Goal: Find specific page/section: Find specific page/section

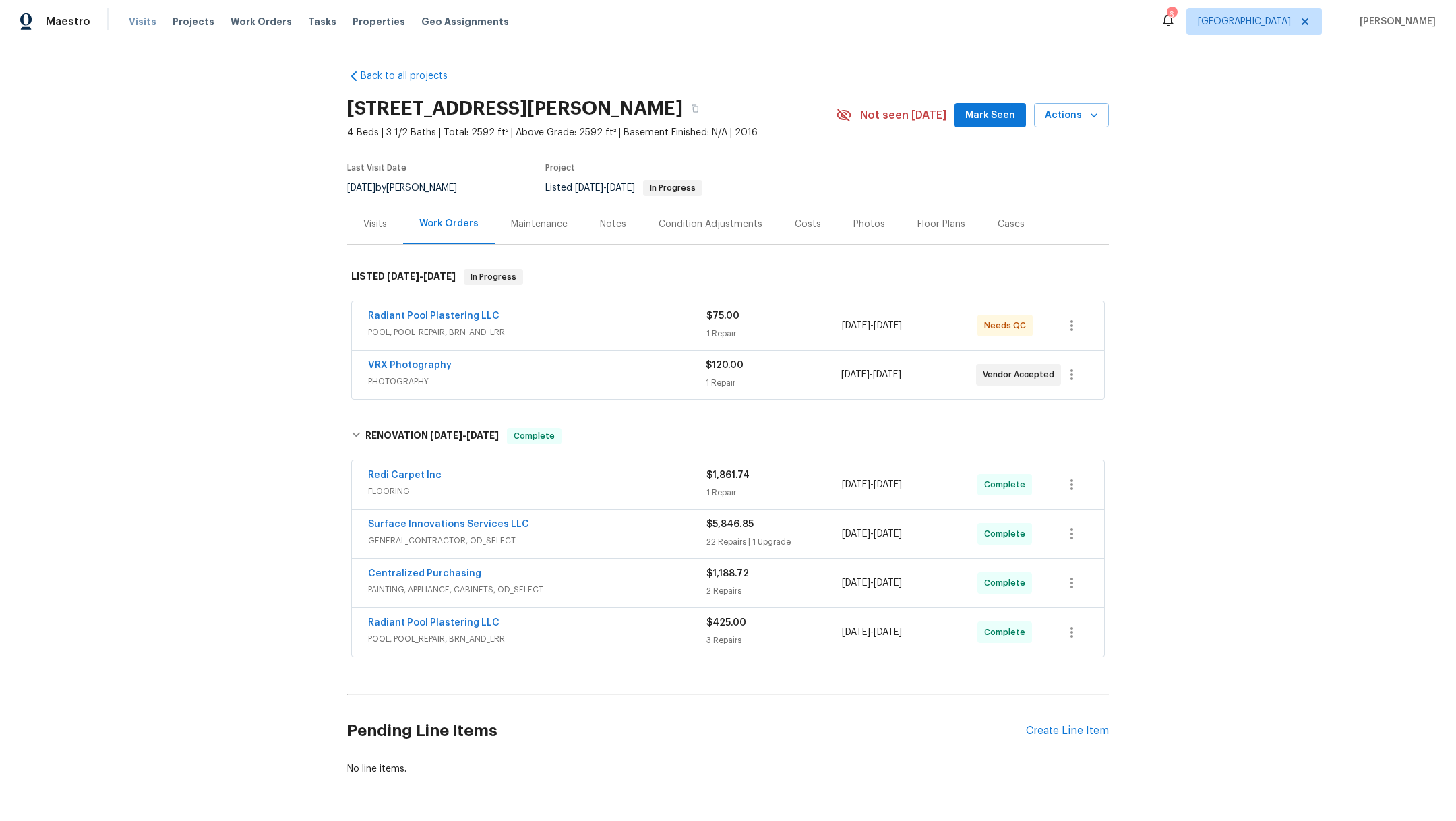
click at [140, 21] on span "Visits" at bounding box center [142, 22] width 28 height 14
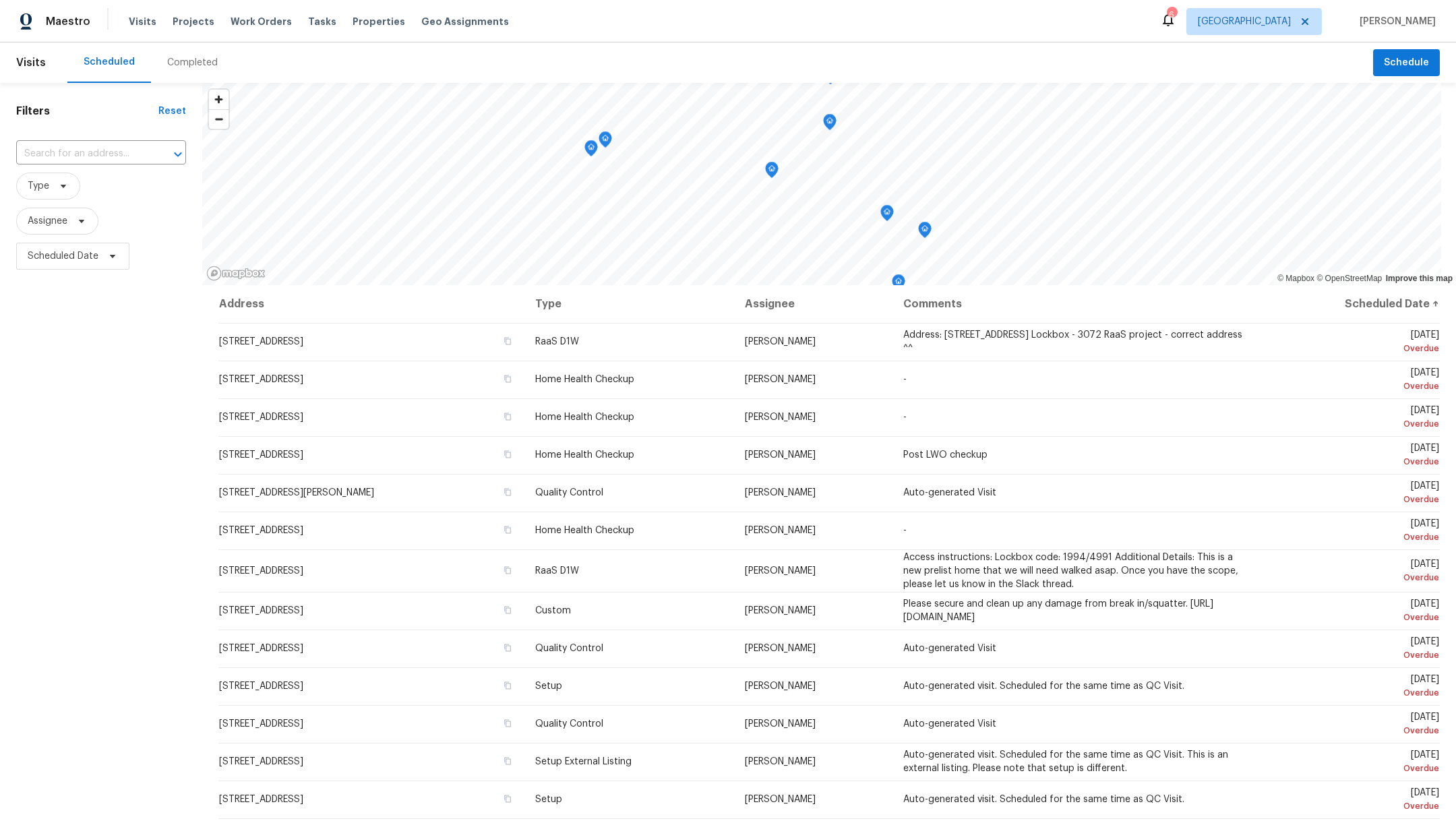
click at [170, 65] on div "Completed" at bounding box center [192, 62] width 50 height 14
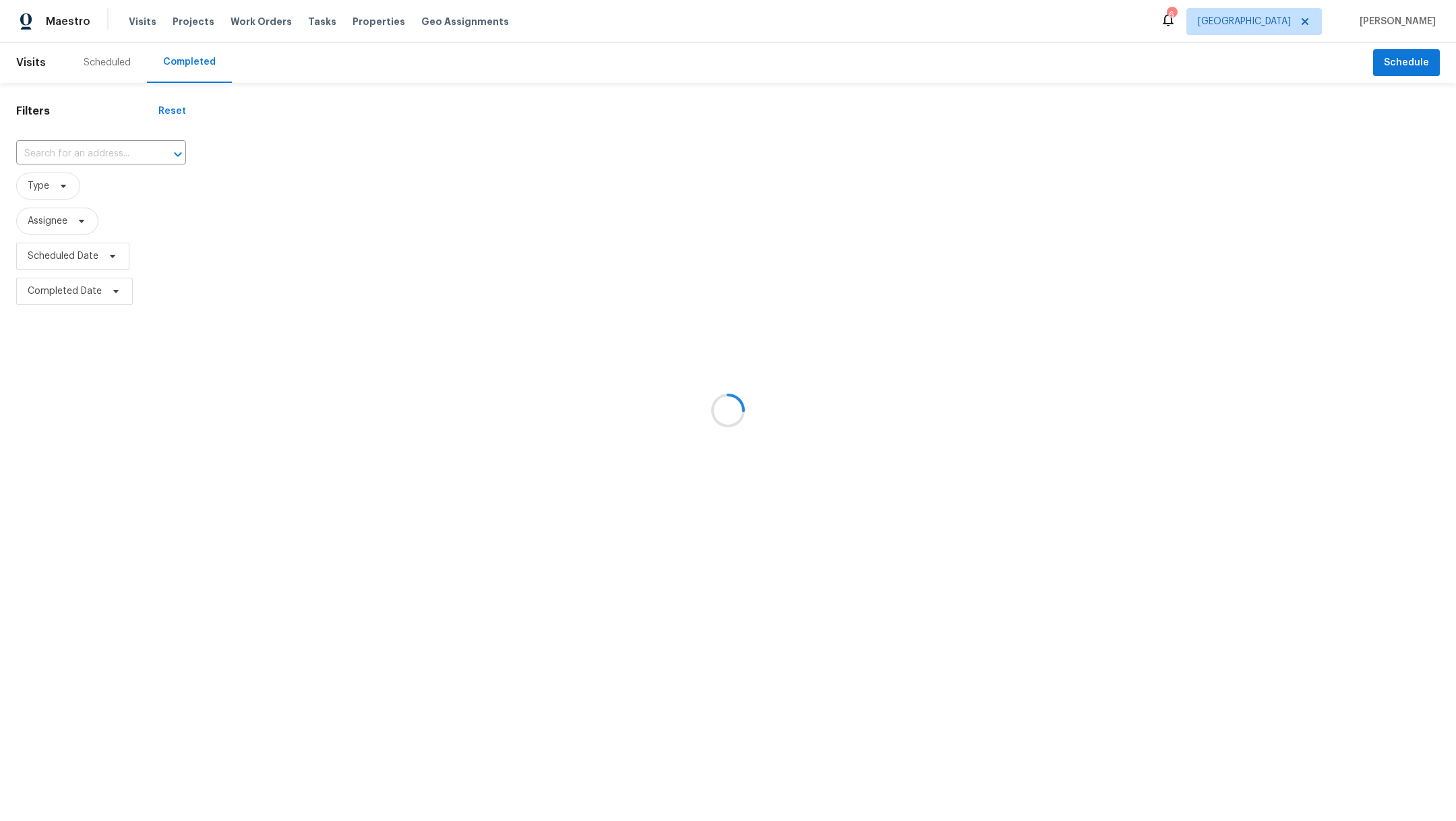
click at [71, 152] on div at bounding box center [728, 410] width 1456 height 821
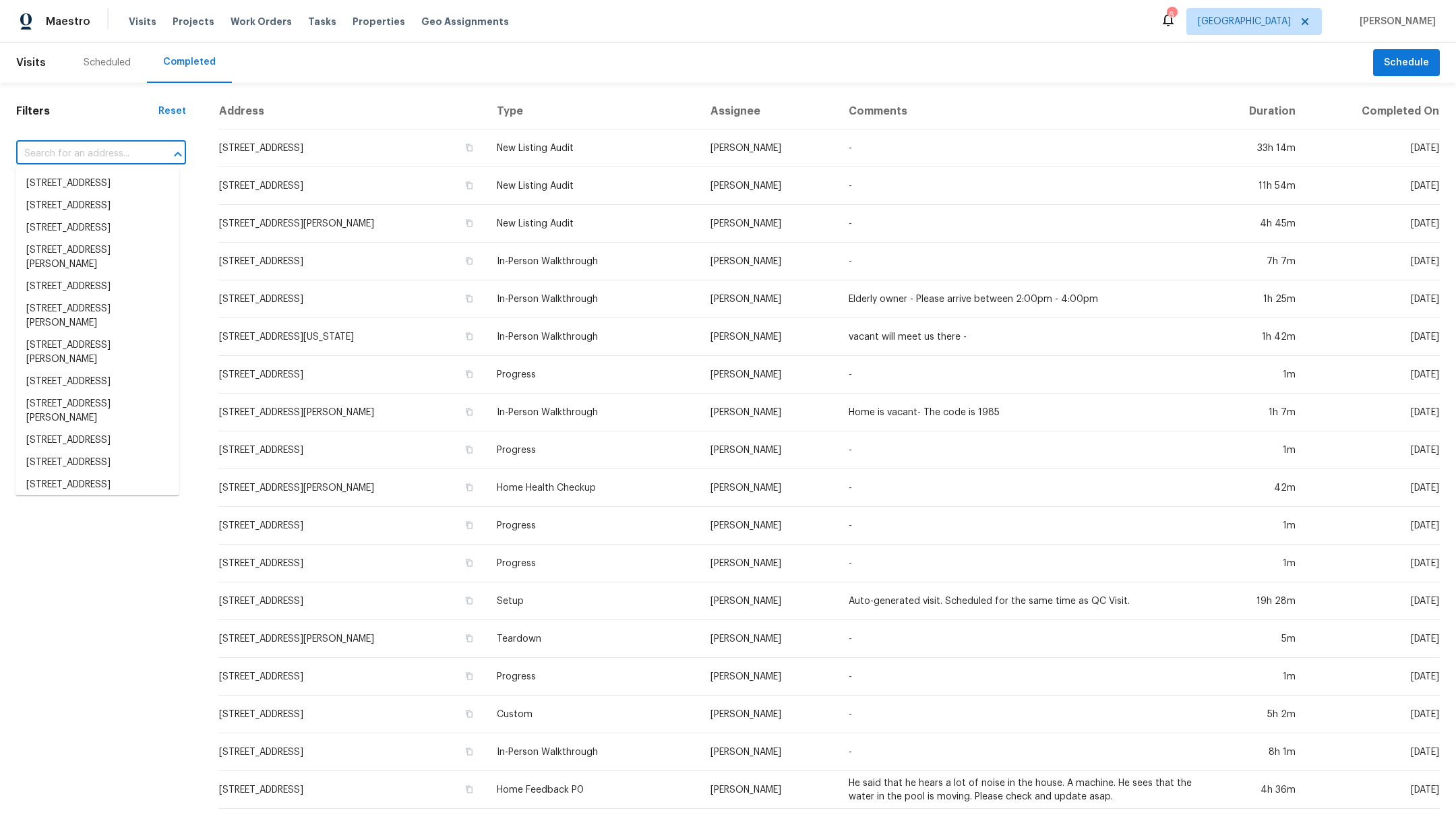
click at [55, 158] on input "text" at bounding box center [83, 154] width 132 height 21
type input "11603"
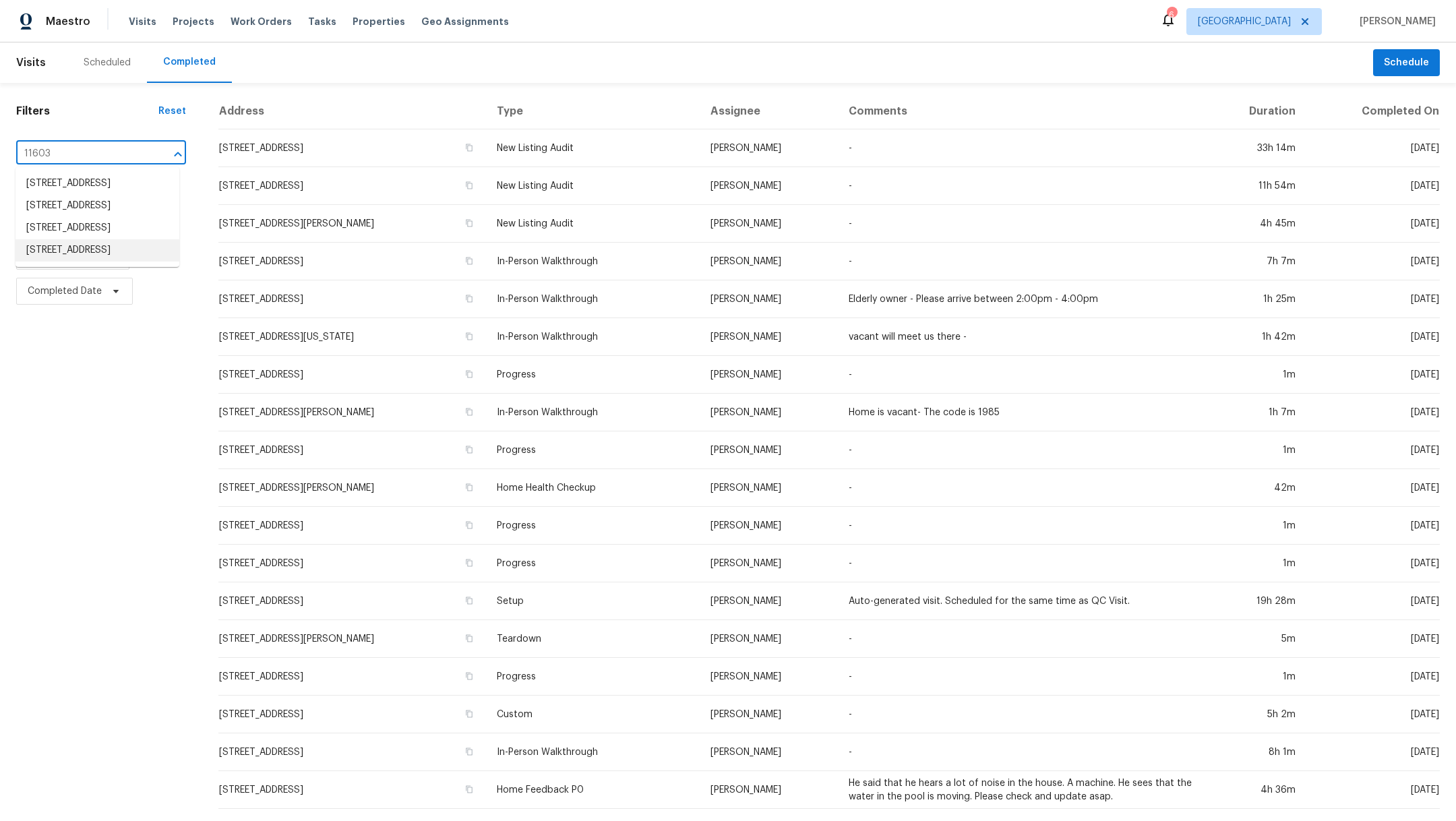
click at [65, 262] on li "[STREET_ADDRESS]" at bounding box center [98, 251] width 164 height 23
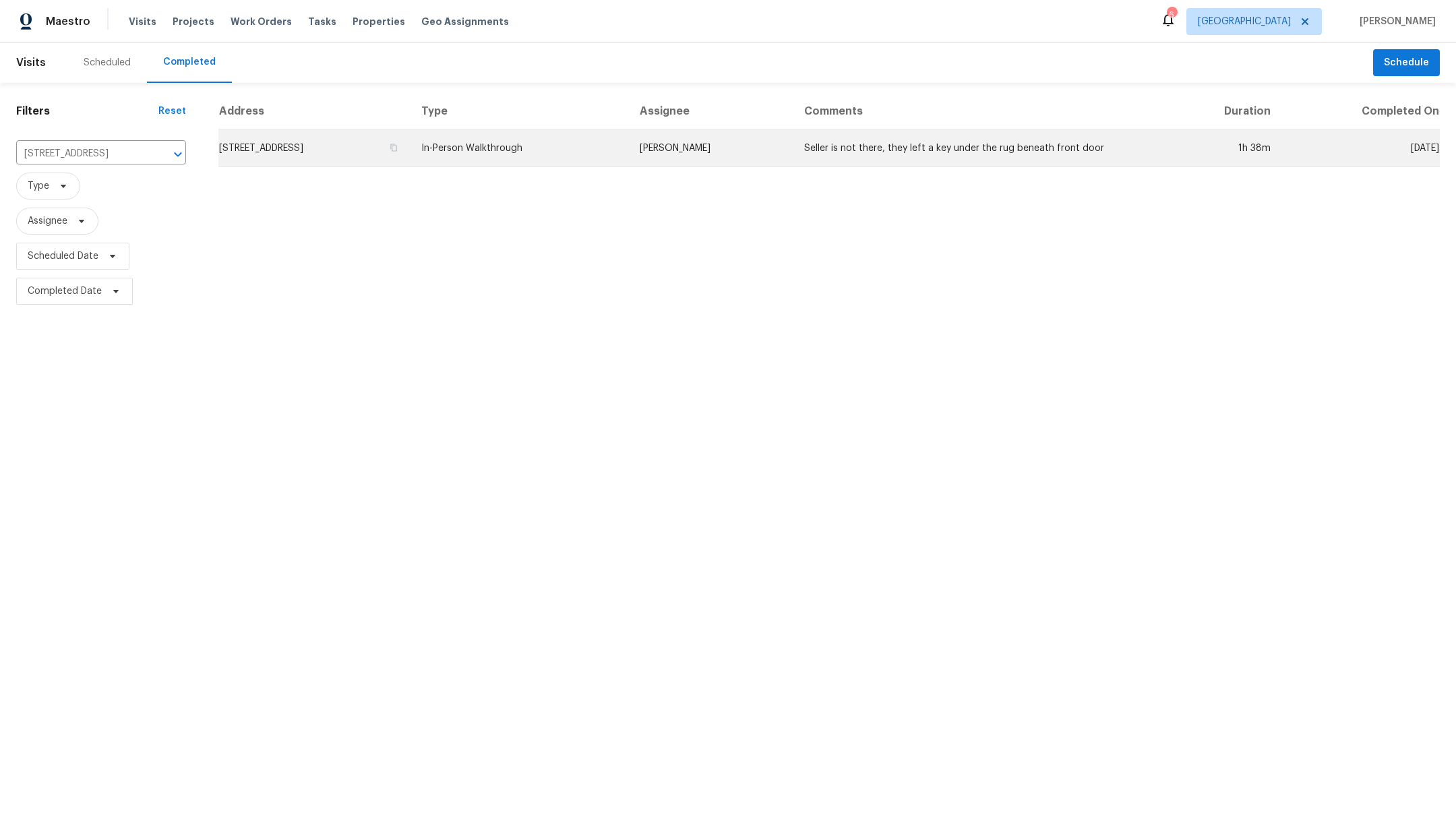
click at [315, 148] on td "[STREET_ADDRESS]" at bounding box center [314, 148] width 192 height 38
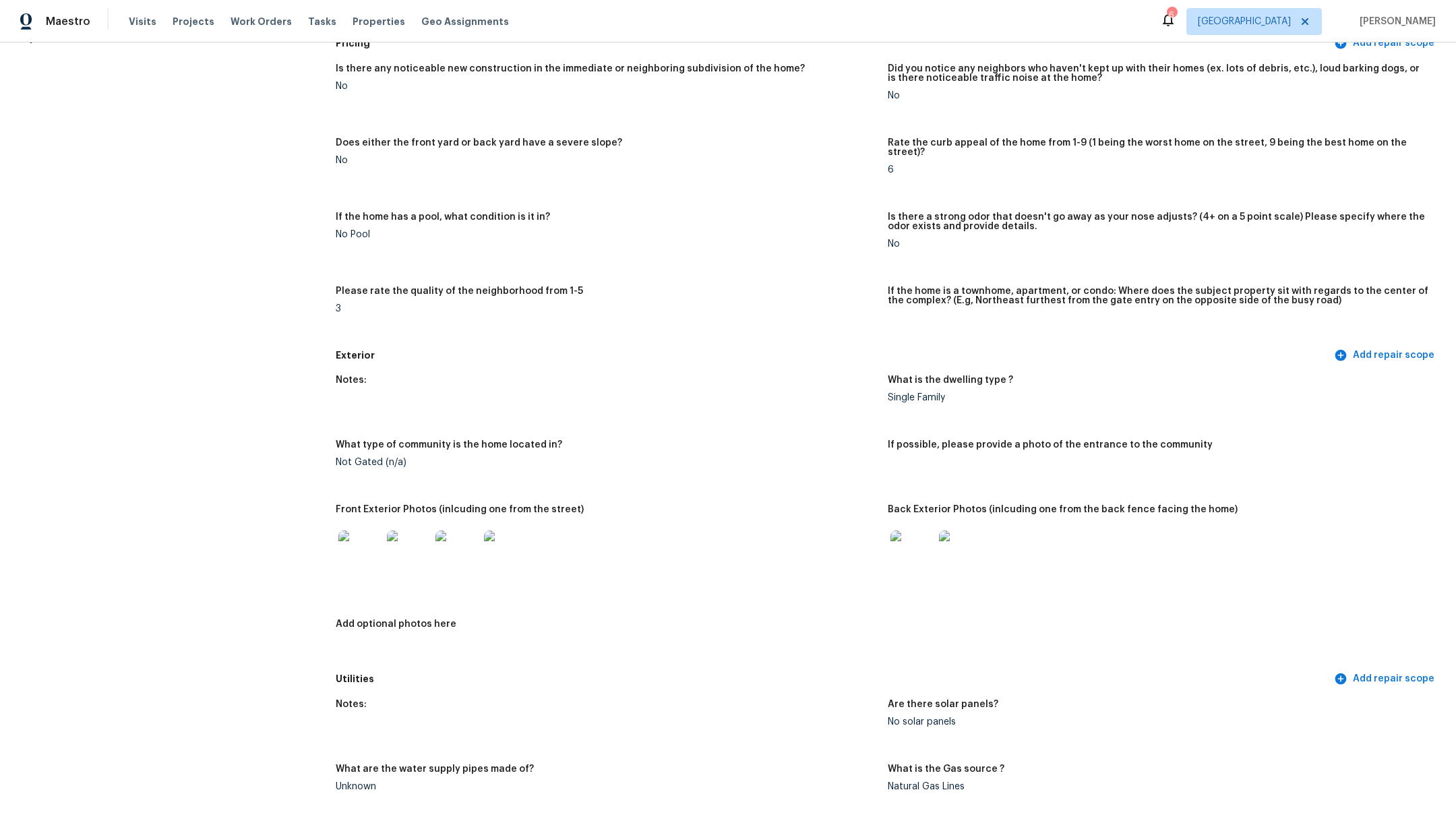
scroll to position [173, 0]
click at [355, 544] on img at bounding box center [360, 555] width 43 height 43
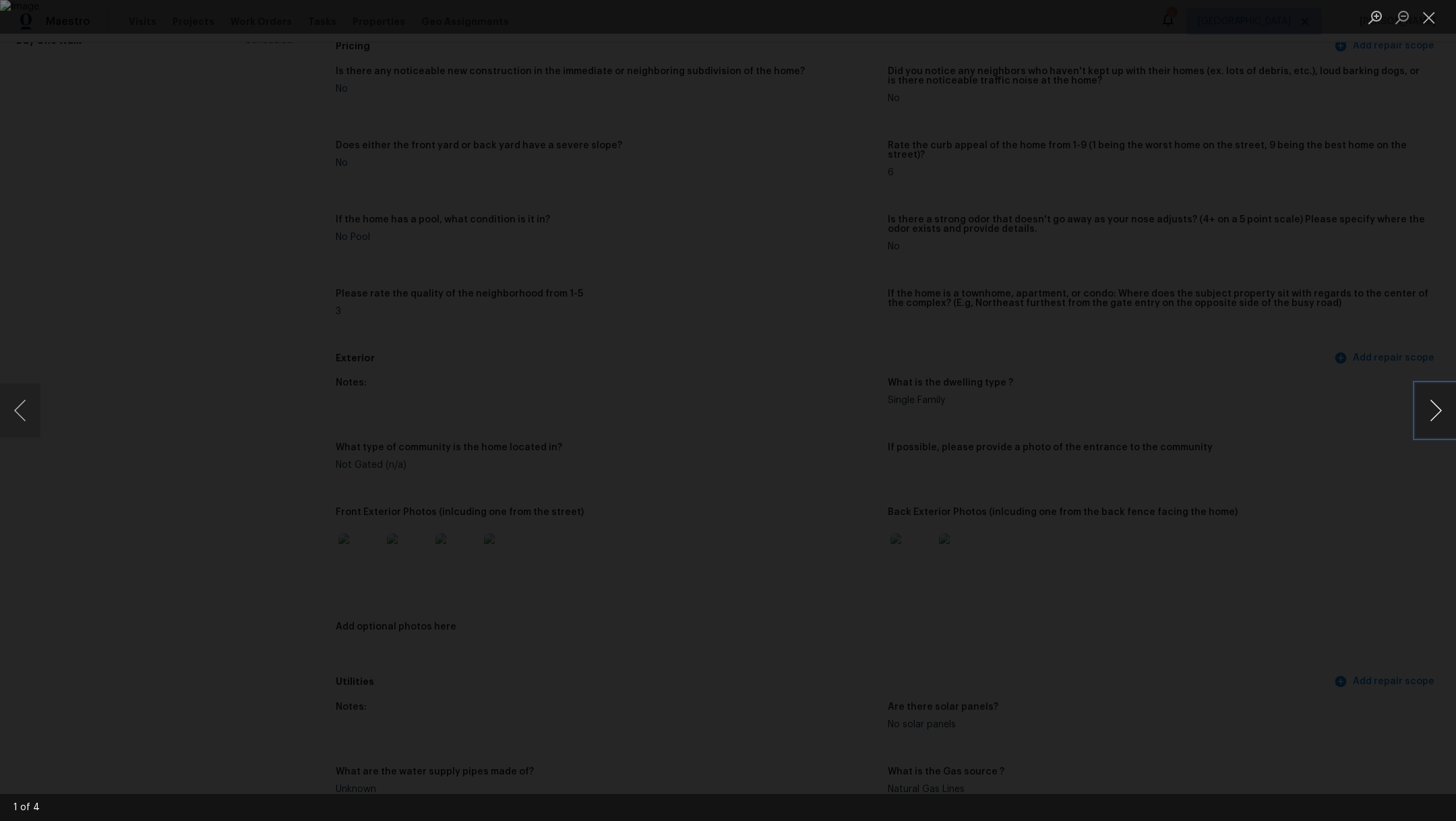
click at [1436, 402] on button "Next image" at bounding box center [1436, 411] width 41 height 54
click at [1437, 402] on button "Next image" at bounding box center [1436, 411] width 41 height 54
click at [1428, 28] on button "Close lightbox" at bounding box center [1429, 17] width 27 height 23
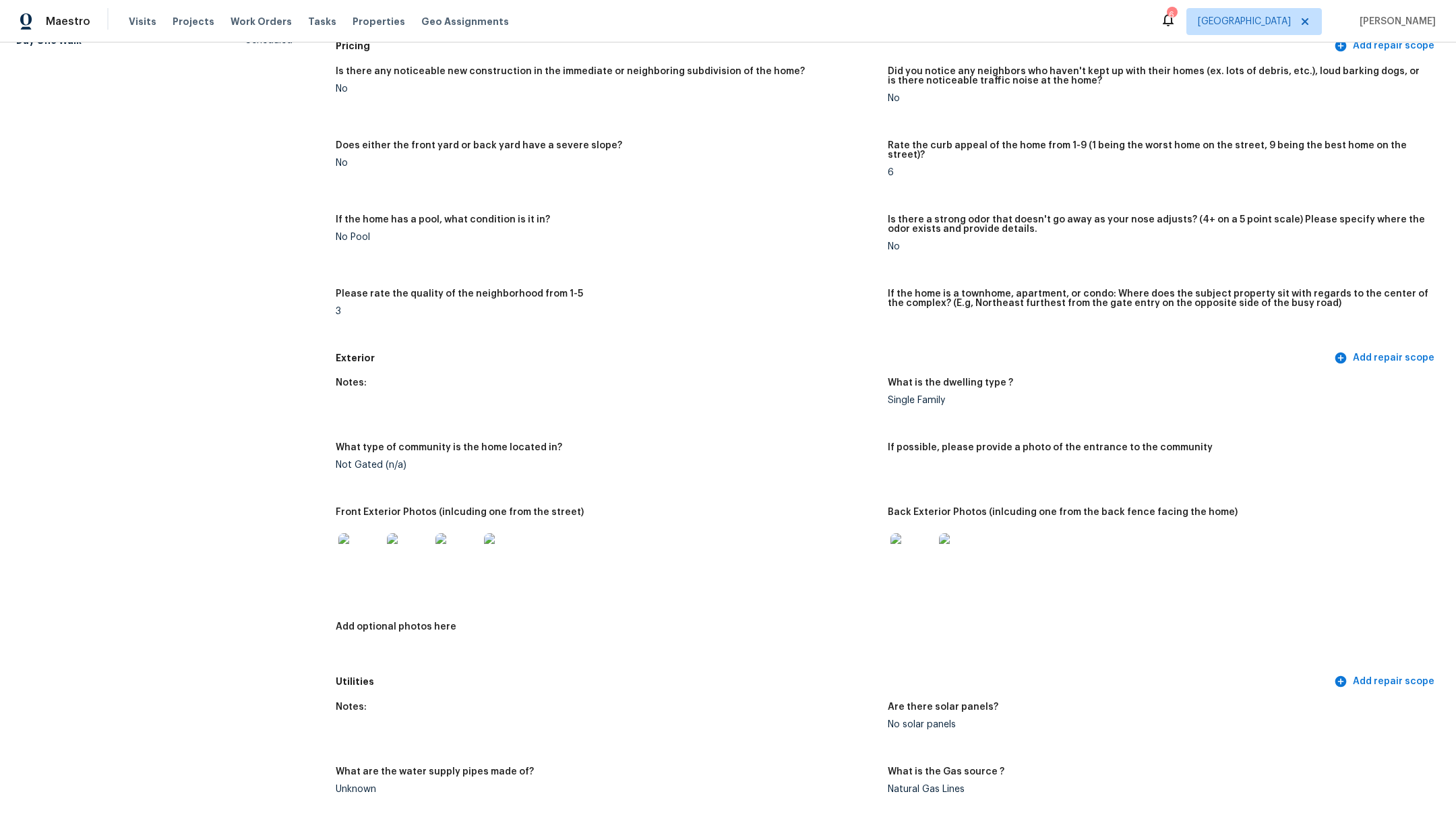
click at [902, 565] on img at bounding box center [912, 555] width 43 height 43
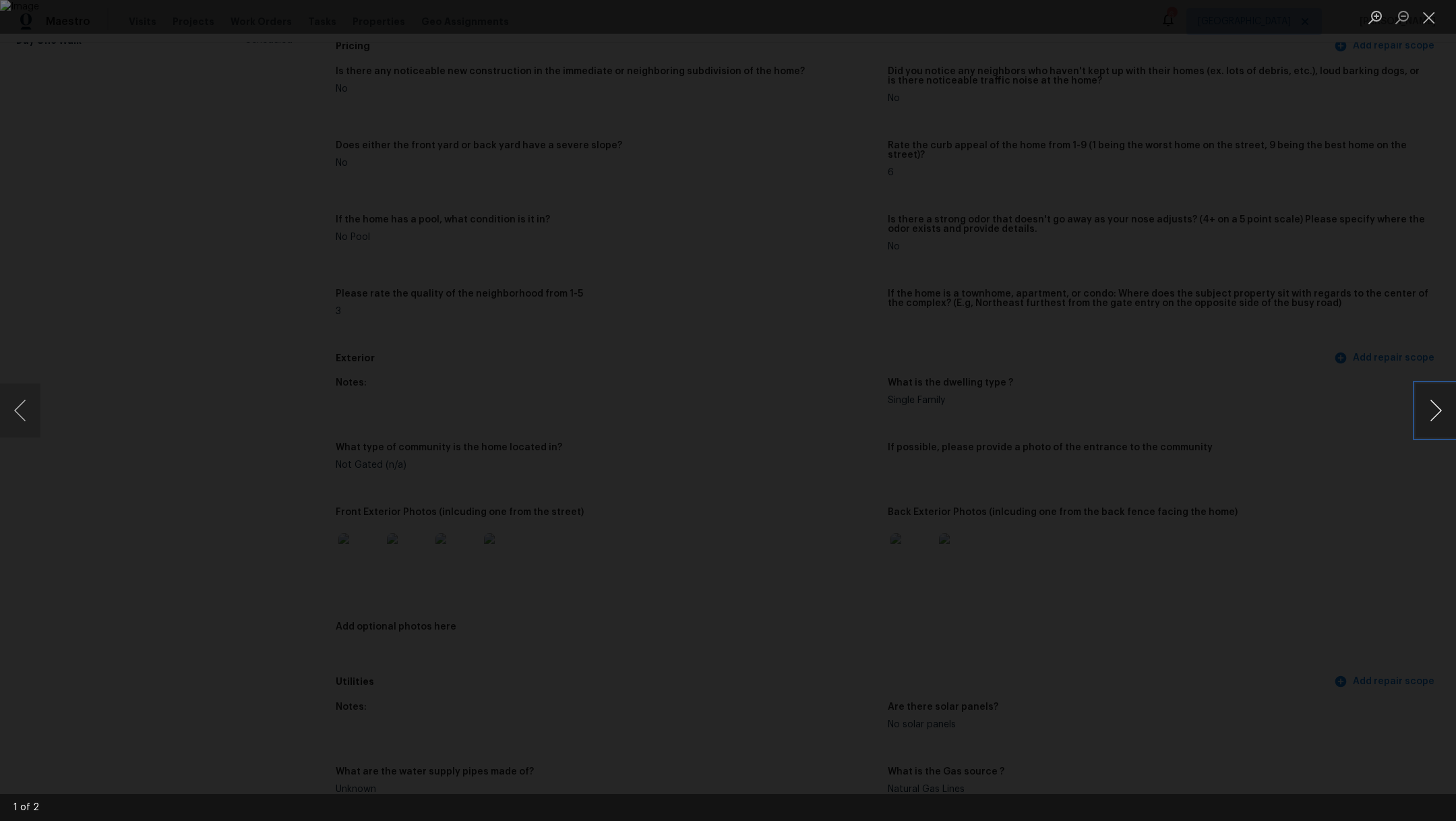
click at [1433, 418] on button "Next image" at bounding box center [1436, 411] width 41 height 54
click at [1434, 21] on button "Close lightbox" at bounding box center [1429, 17] width 27 height 23
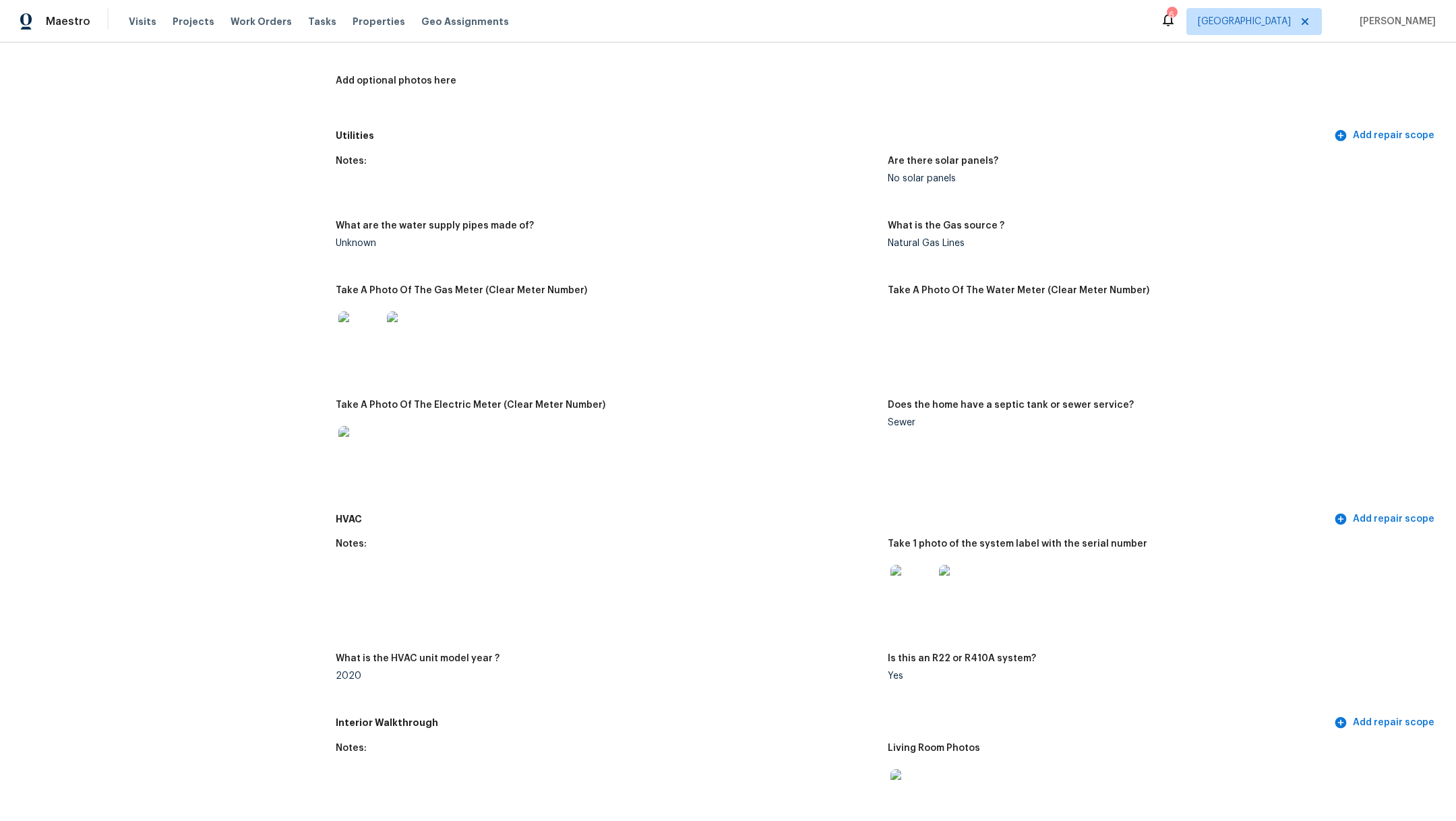
scroll to position [763, 0]
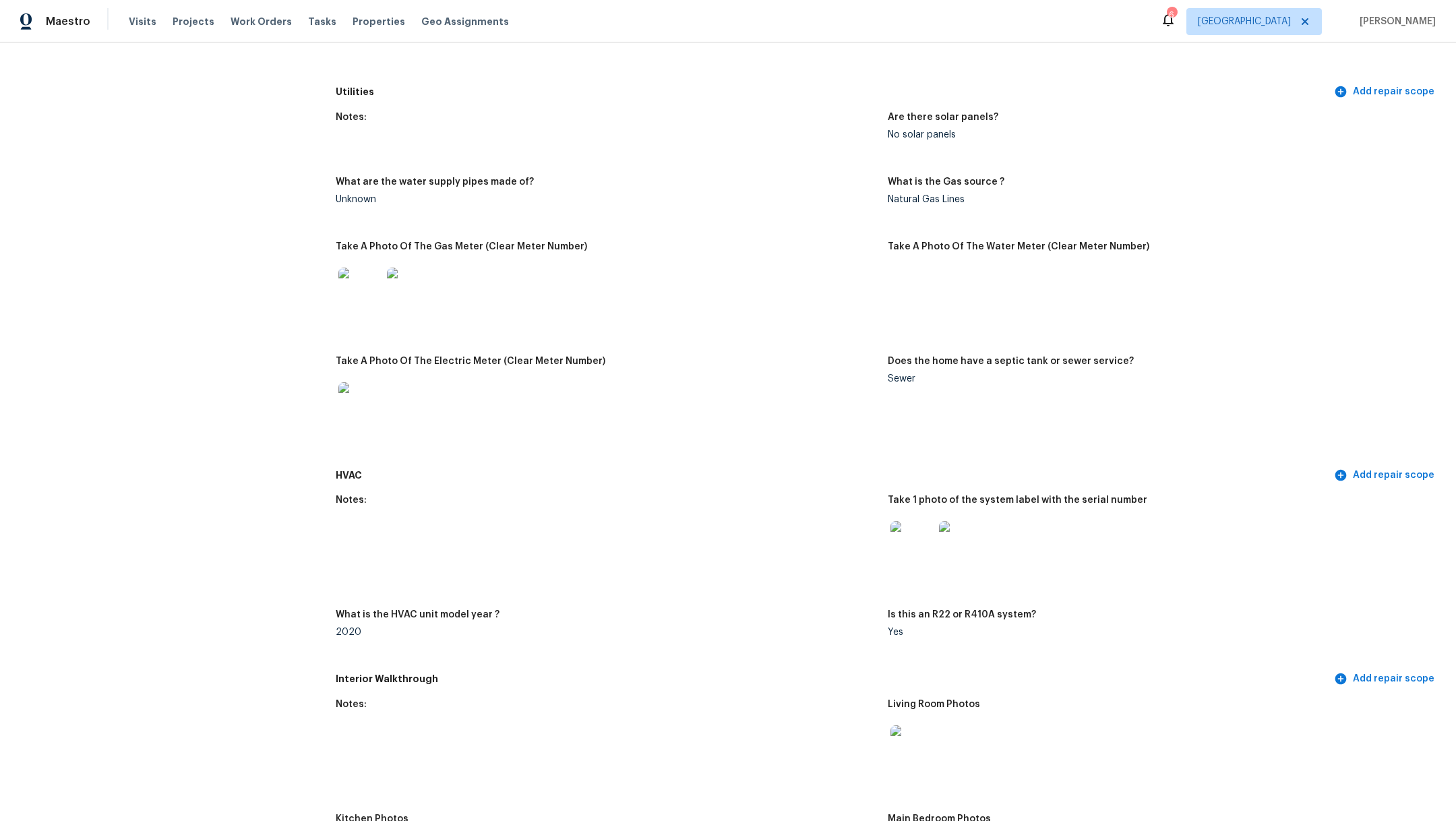
click at [349, 274] on img at bounding box center [360, 289] width 43 height 43
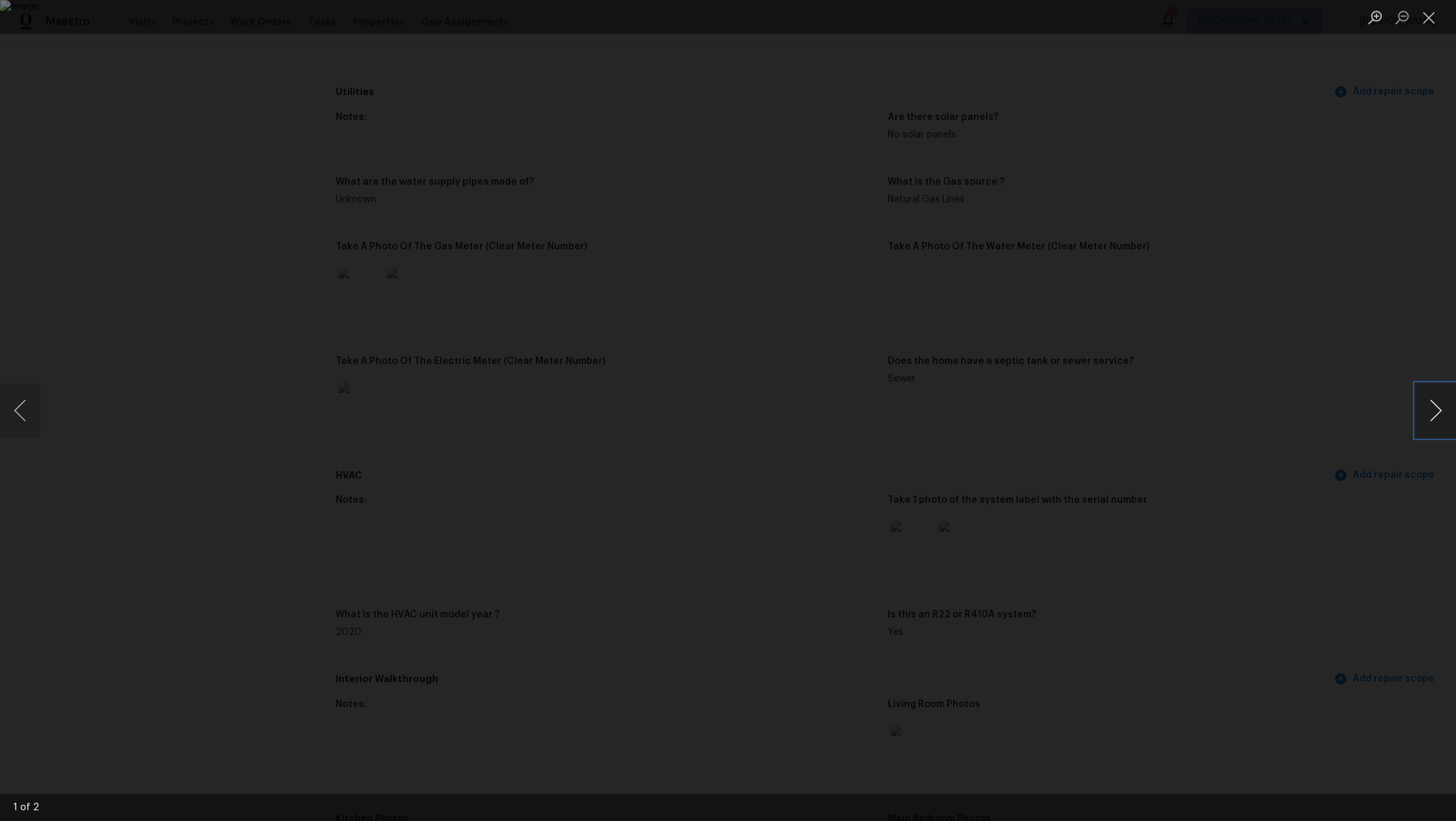
click at [1442, 415] on button "Next image" at bounding box center [1436, 411] width 41 height 54
click at [1424, 23] on button "Close lightbox" at bounding box center [1429, 17] width 27 height 23
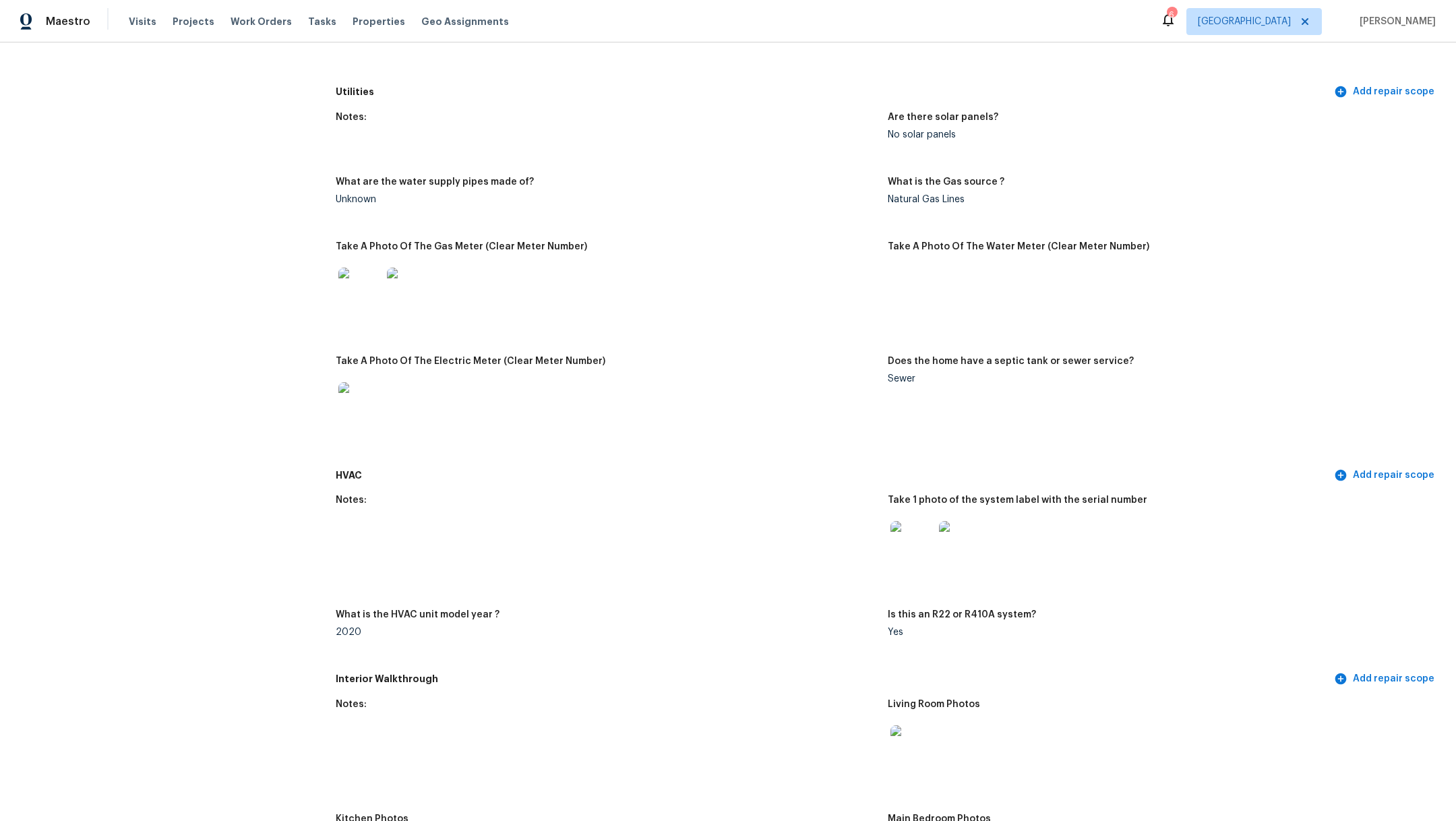
click at [904, 543] on img at bounding box center [912, 543] width 43 height 43
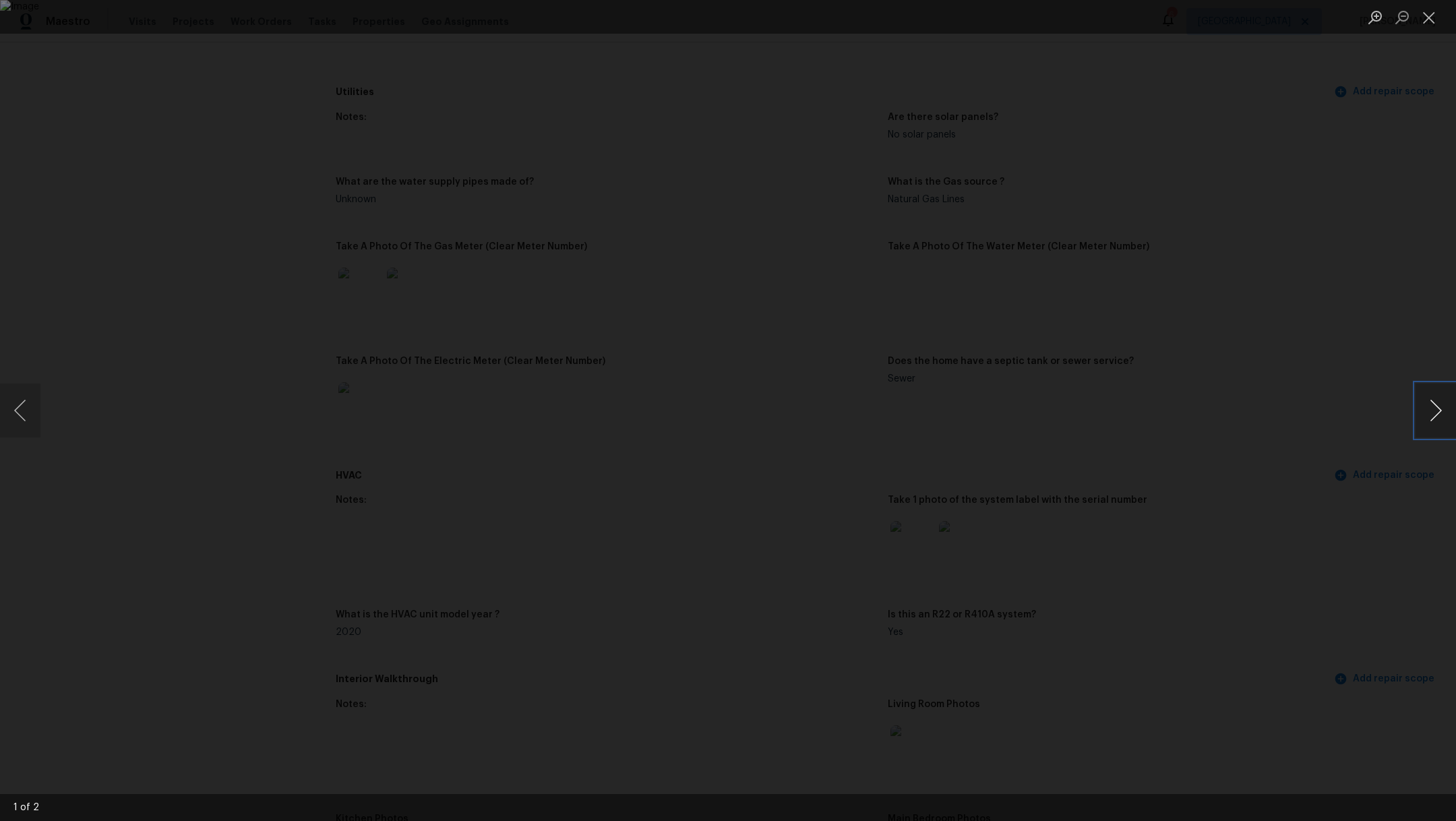
click at [1438, 410] on button "Next image" at bounding box center [1436, 411] width 41 height 54
click at [1436, 17] on button "Close lightbox" at bounding box center [1429, 17] width 27 height 23
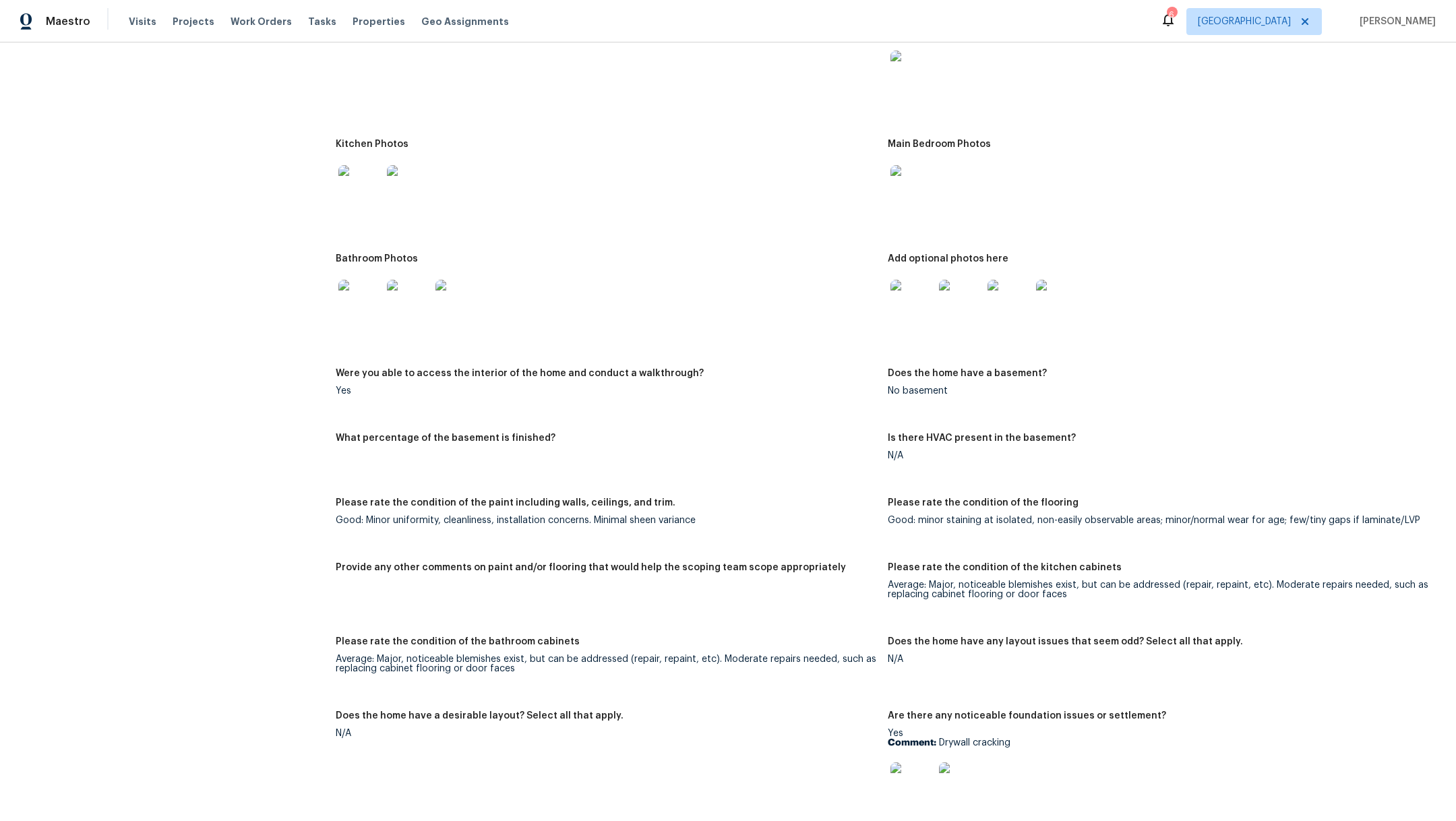
scroll to position [1458, 0]
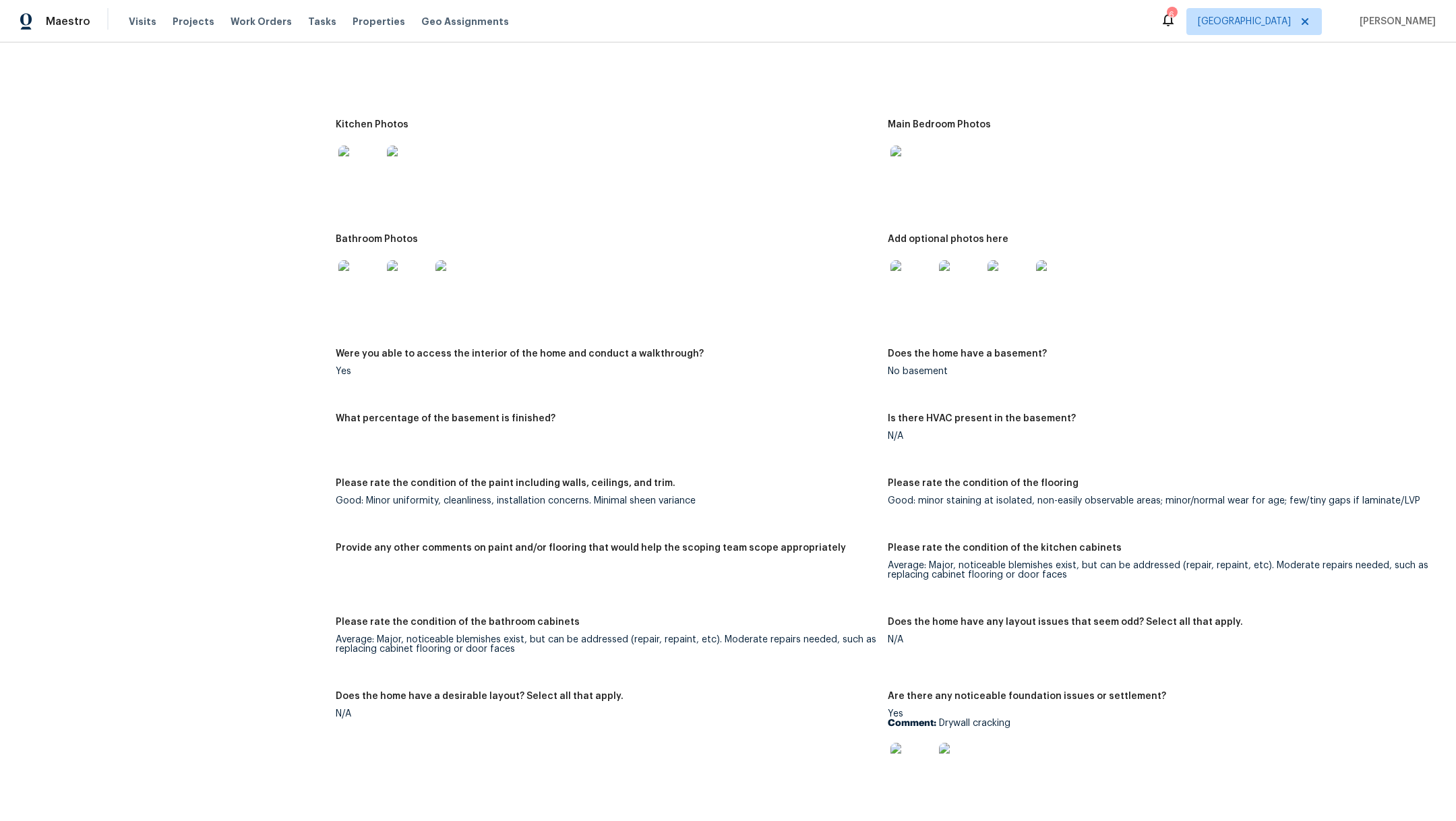
click at [343, 154] on img at bounding box center [360, 167] width 43 height 43
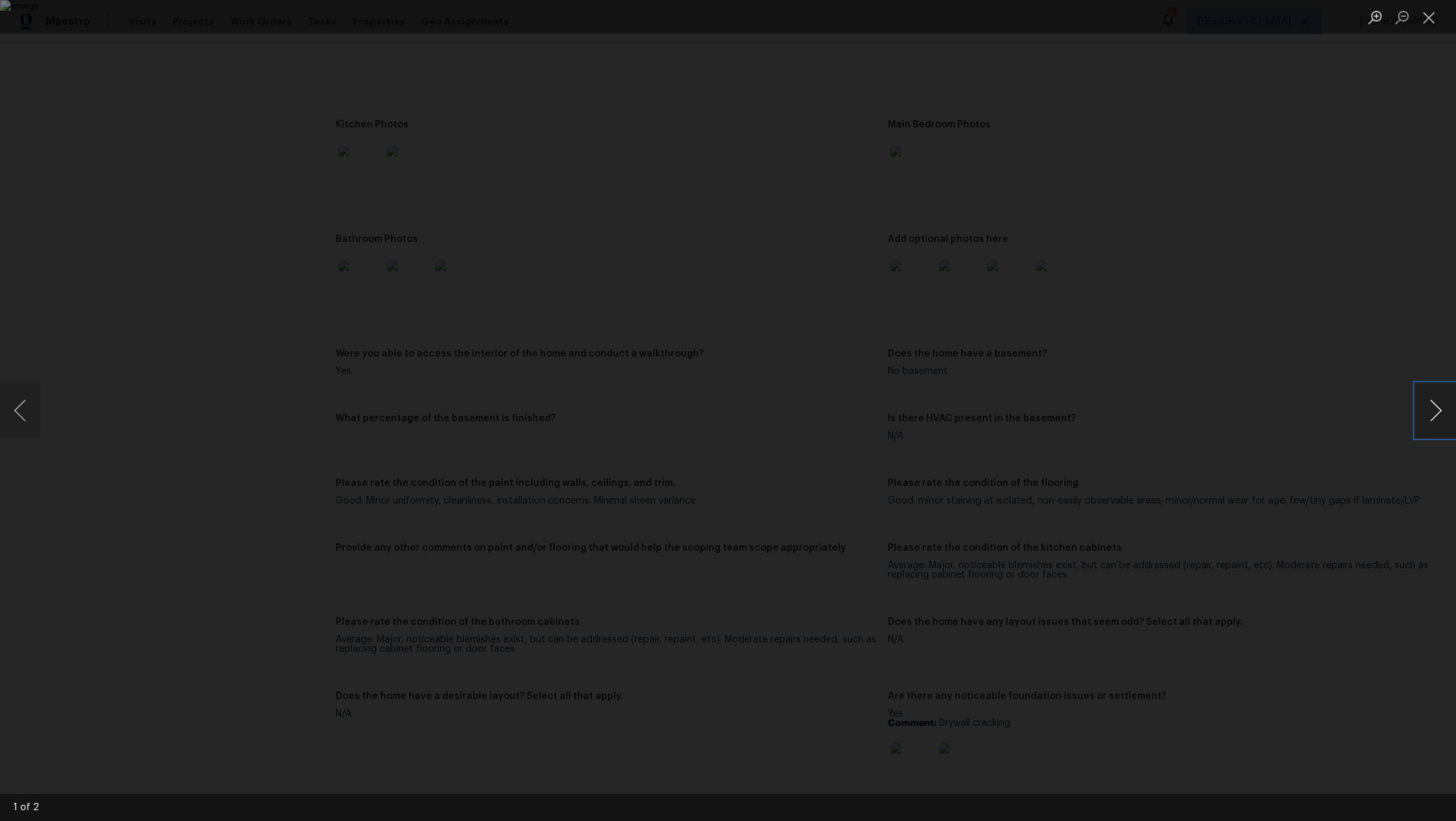
click at [1433, 416] on button "Next image" at bounding box center [1436, 411] width 41 height 54
click at [1435, 23] on button "Close lightbox" at bounding box center [1429, 17] width 27 height 23
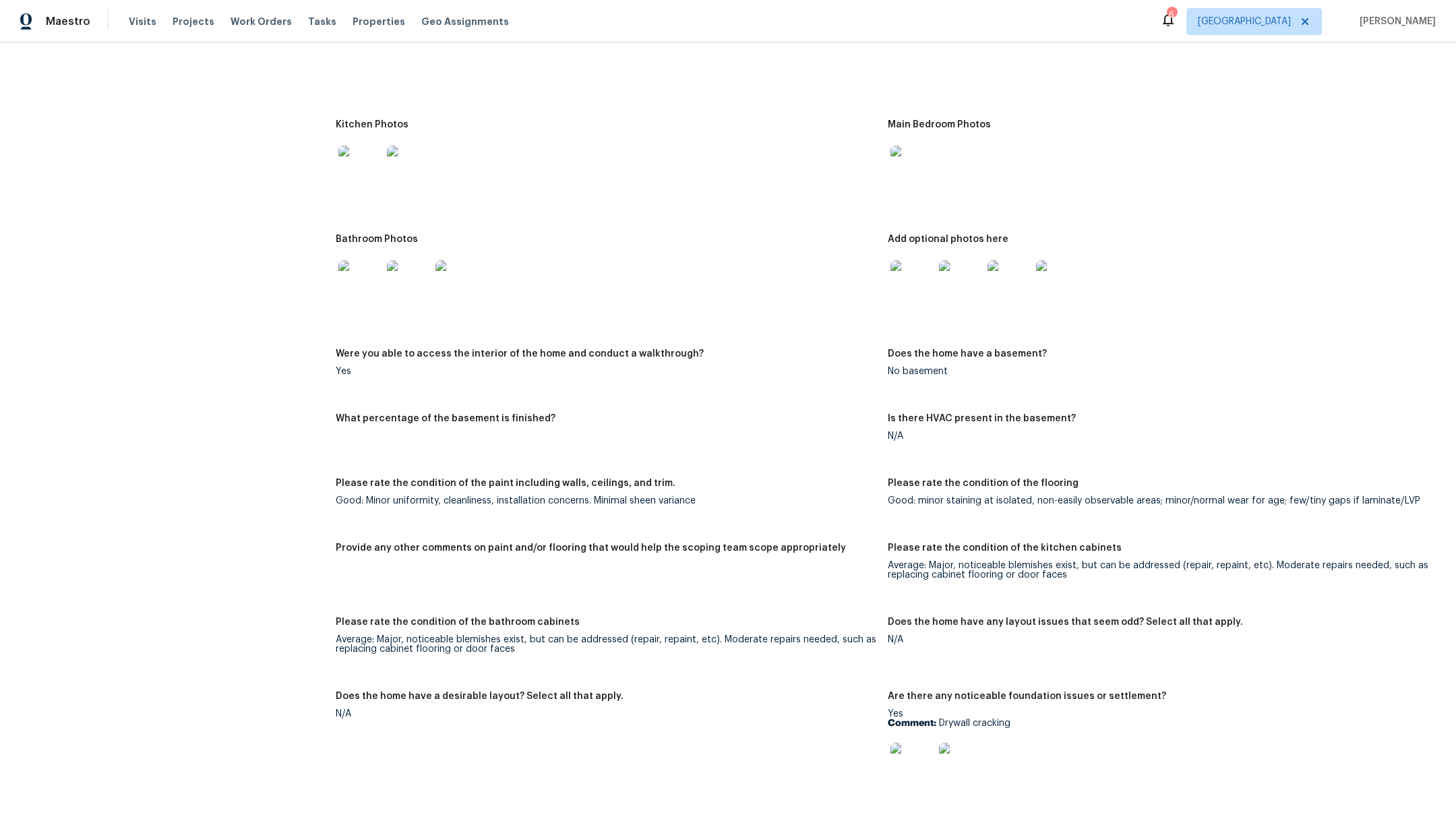
click at [903, 146] on img at bounding box center [912, 167] width 43 height 43
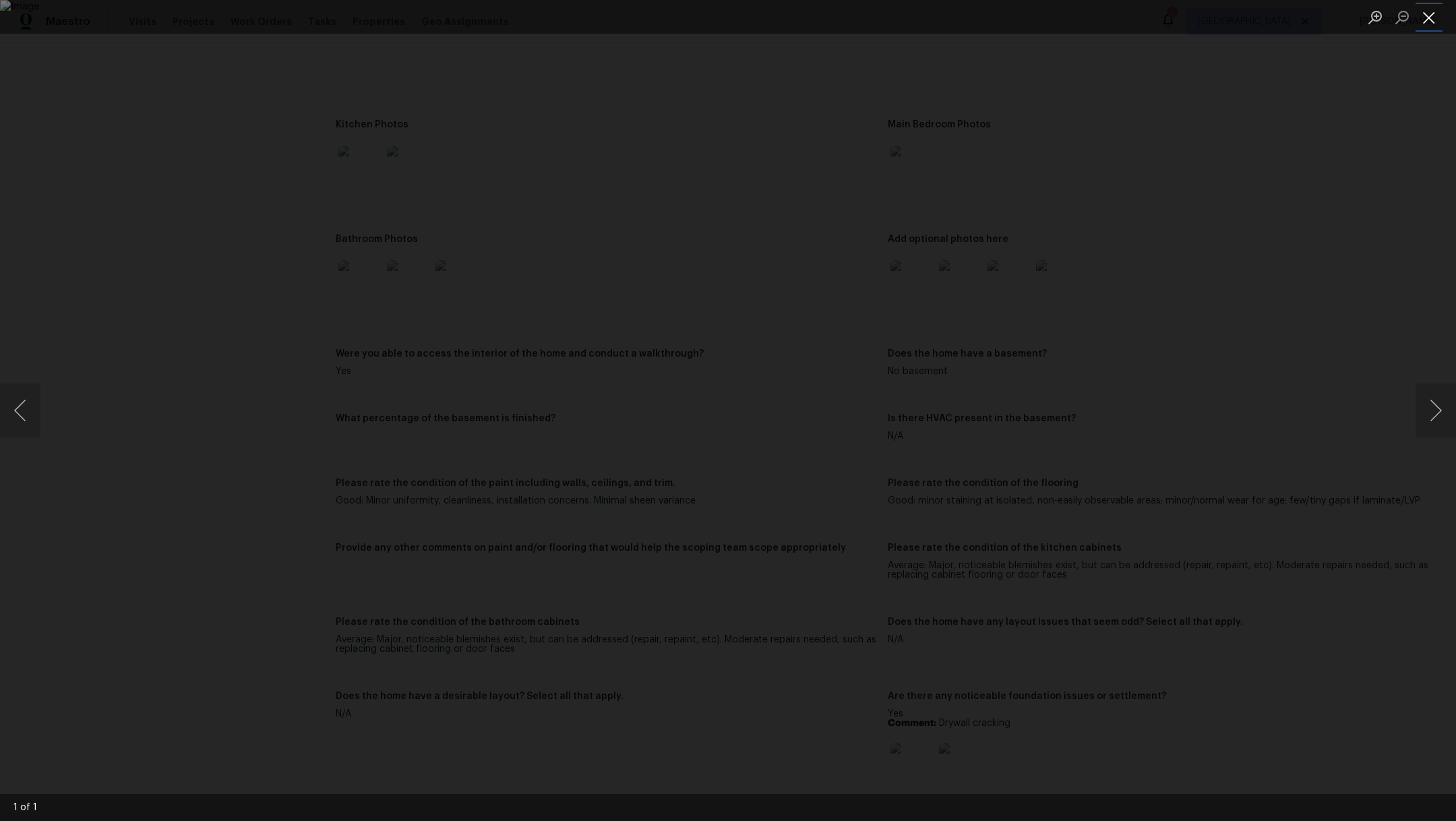
click at [1430, 17] on button "Close lightbox" at bounding box center [1429, 17] width 27 height 23
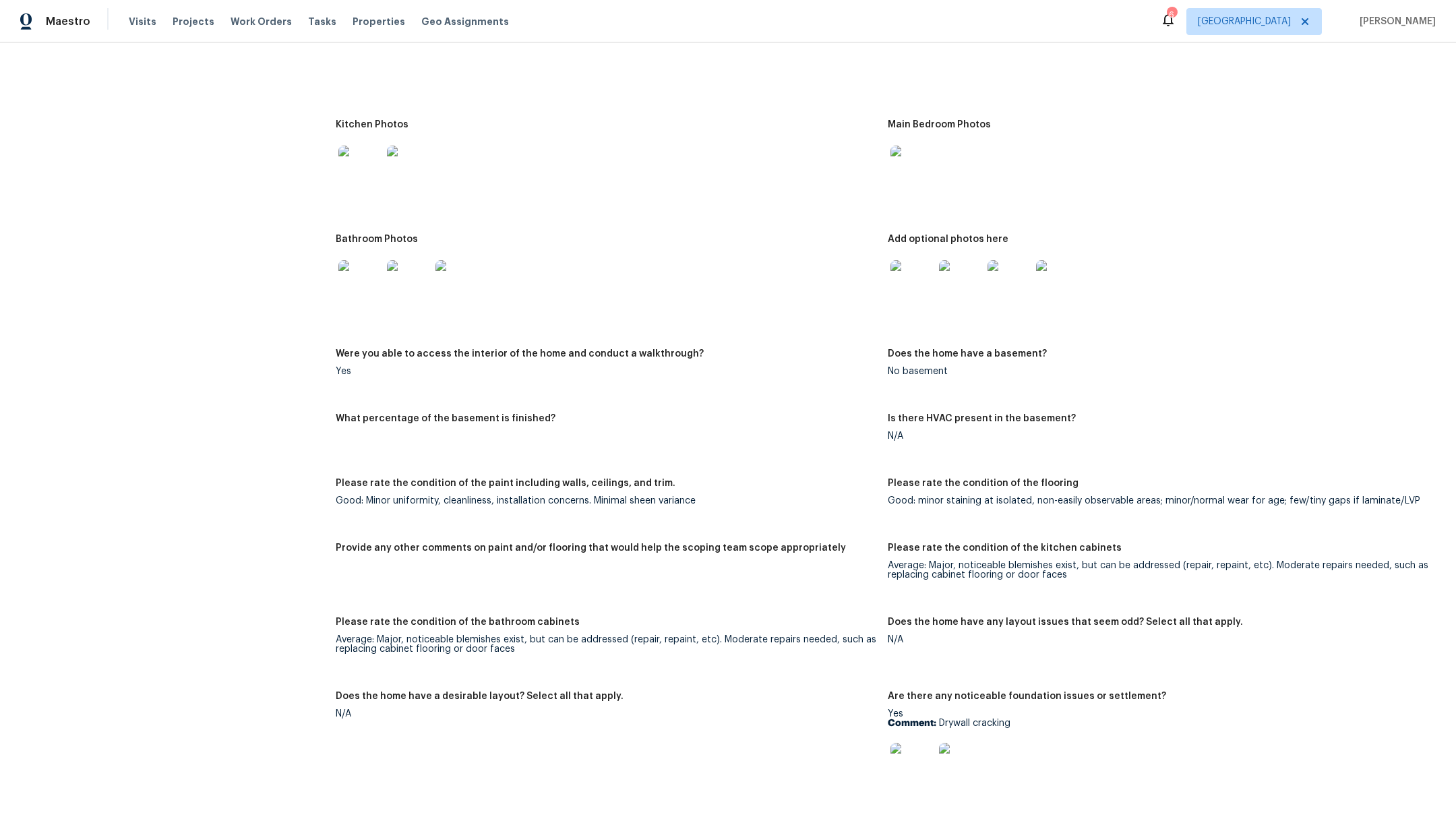
click at [353, 288] on img at bounding box center [360, 281] width 43 height 43
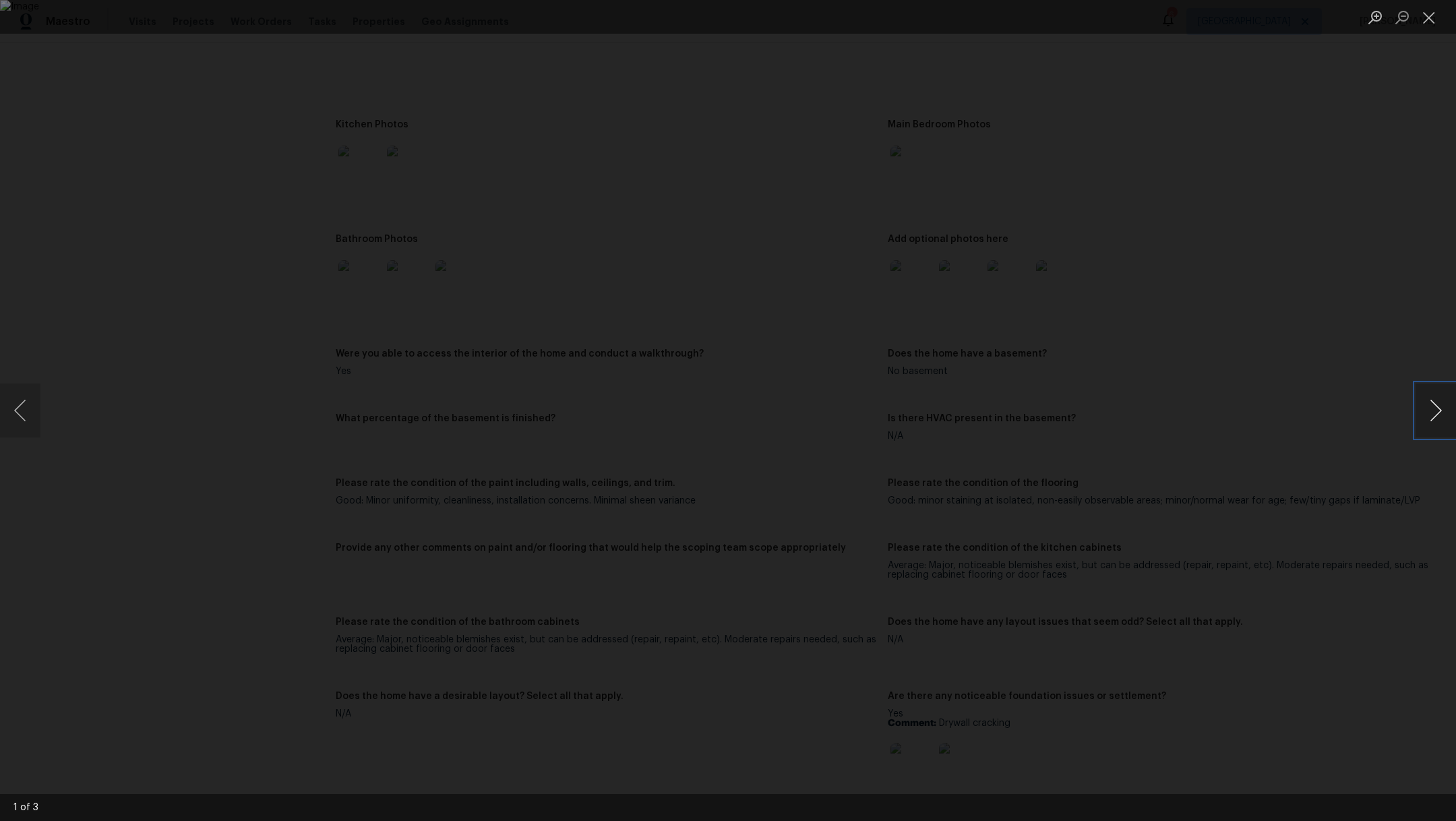
click at [1448, 412] on button "Next image" at bounding box center [1436, 411] width 41 height 54
click at [1430, 27] on button "Close lightbox" at bounding box center [1429, 17] width 27 height 23
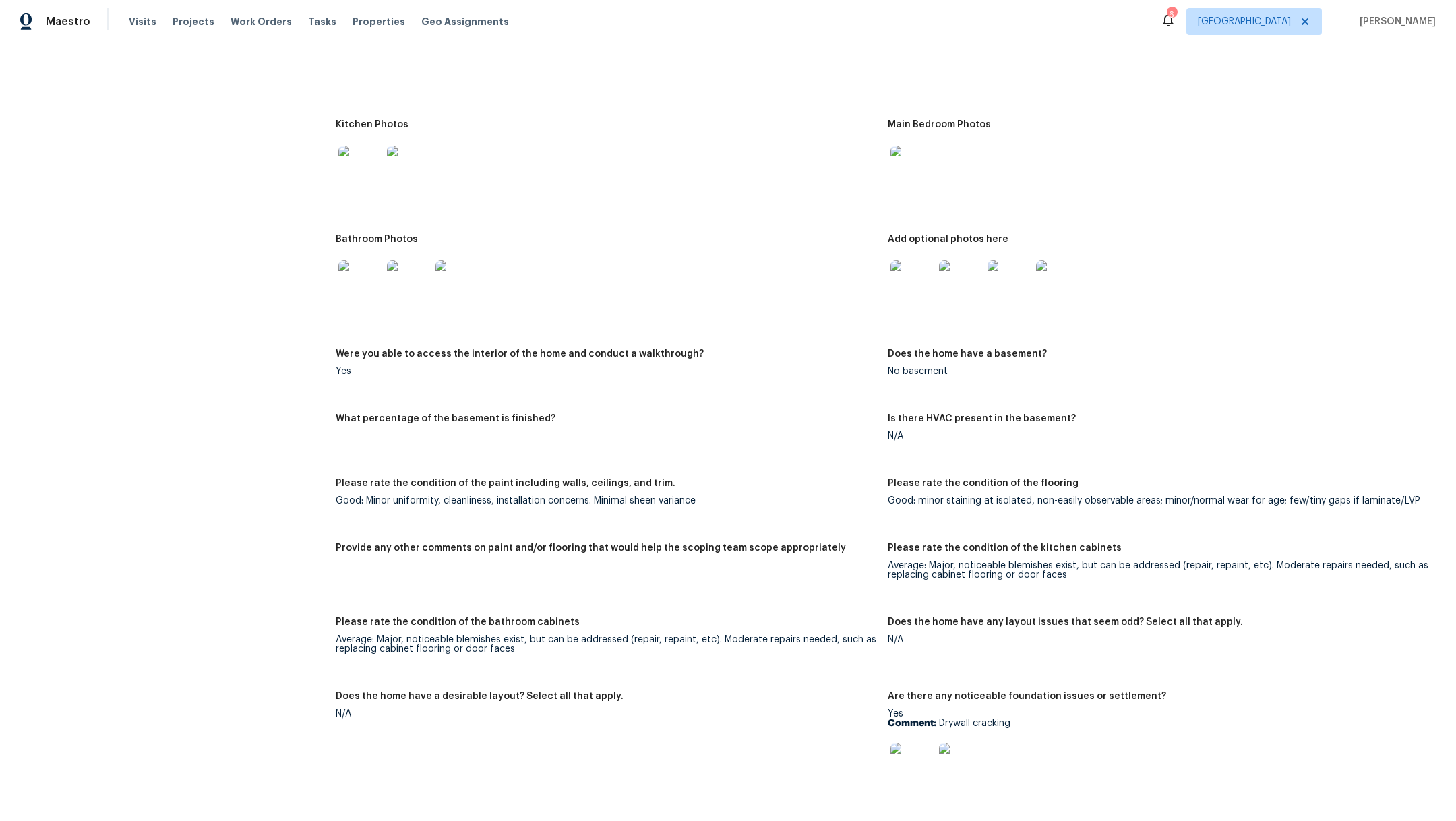
click at [919, 270] on img at bounding box center [912, 281] width 43 height 43
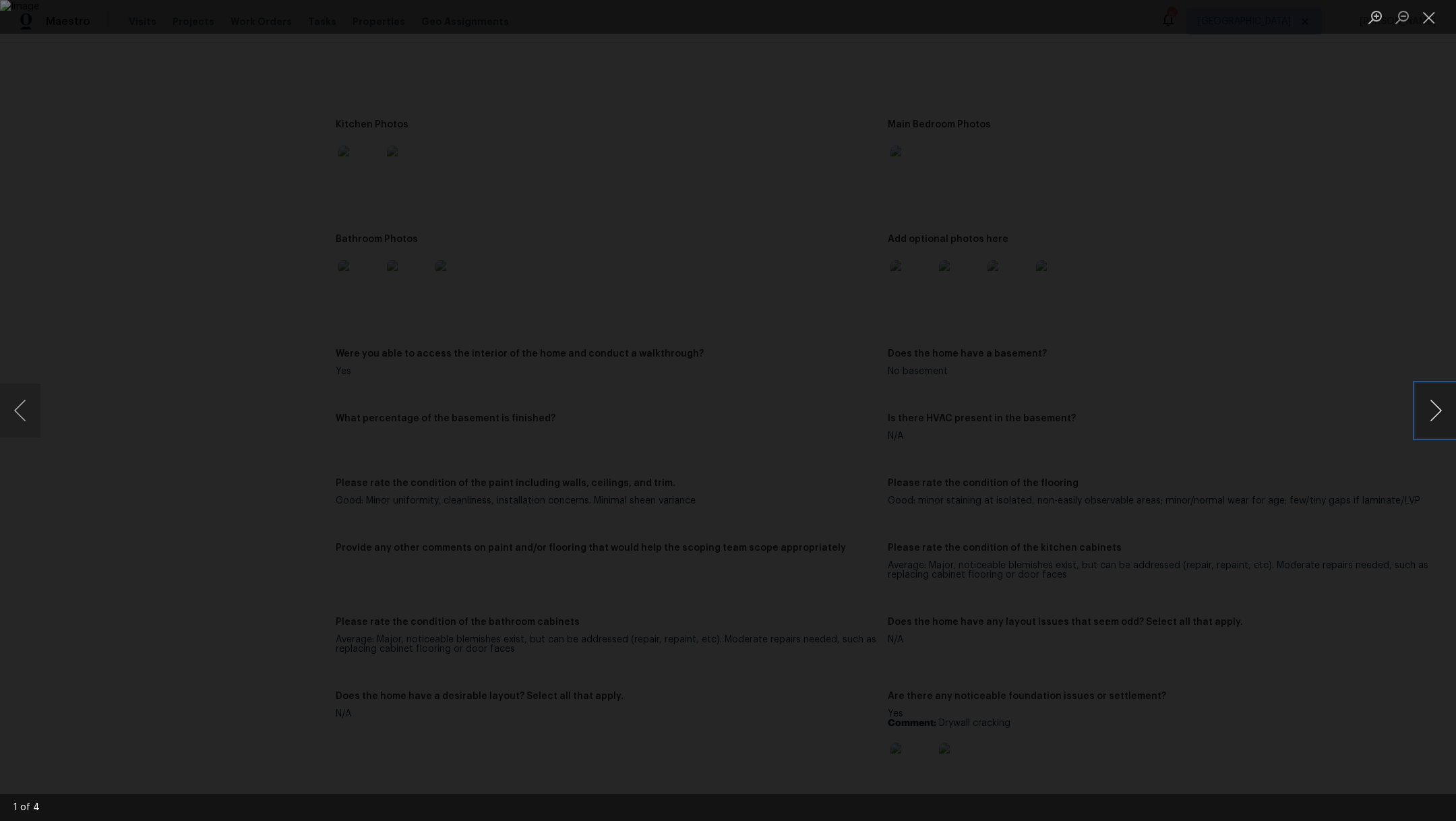
click at [1436, 412] on button "Next image" at bounding box center [1436, 411] width 41 height 54
click at [1433, 17] on button "Close lightbox" at bounding box center [1429, 17] width 27 height 23
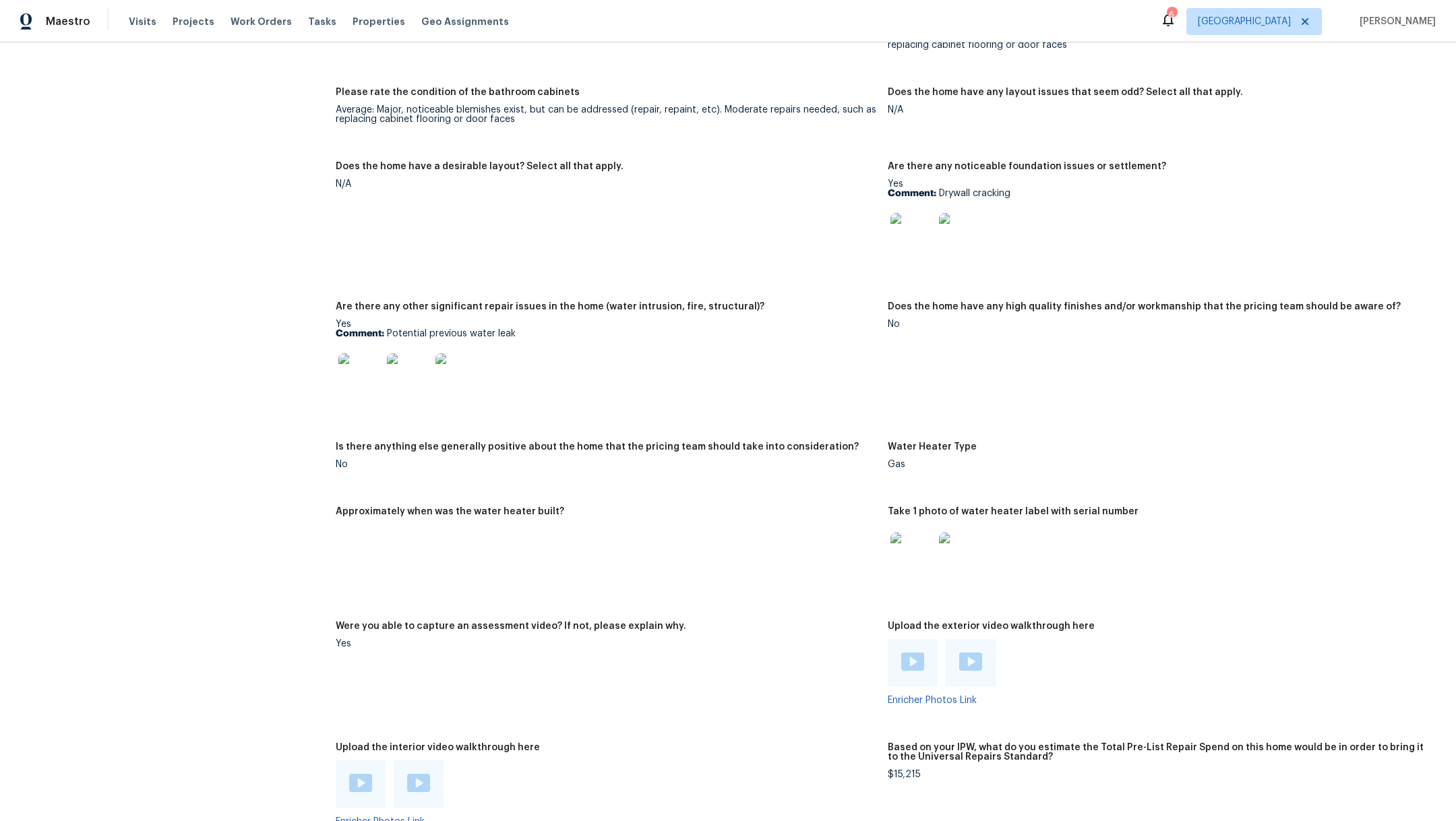
scroll to position [1995, 0]
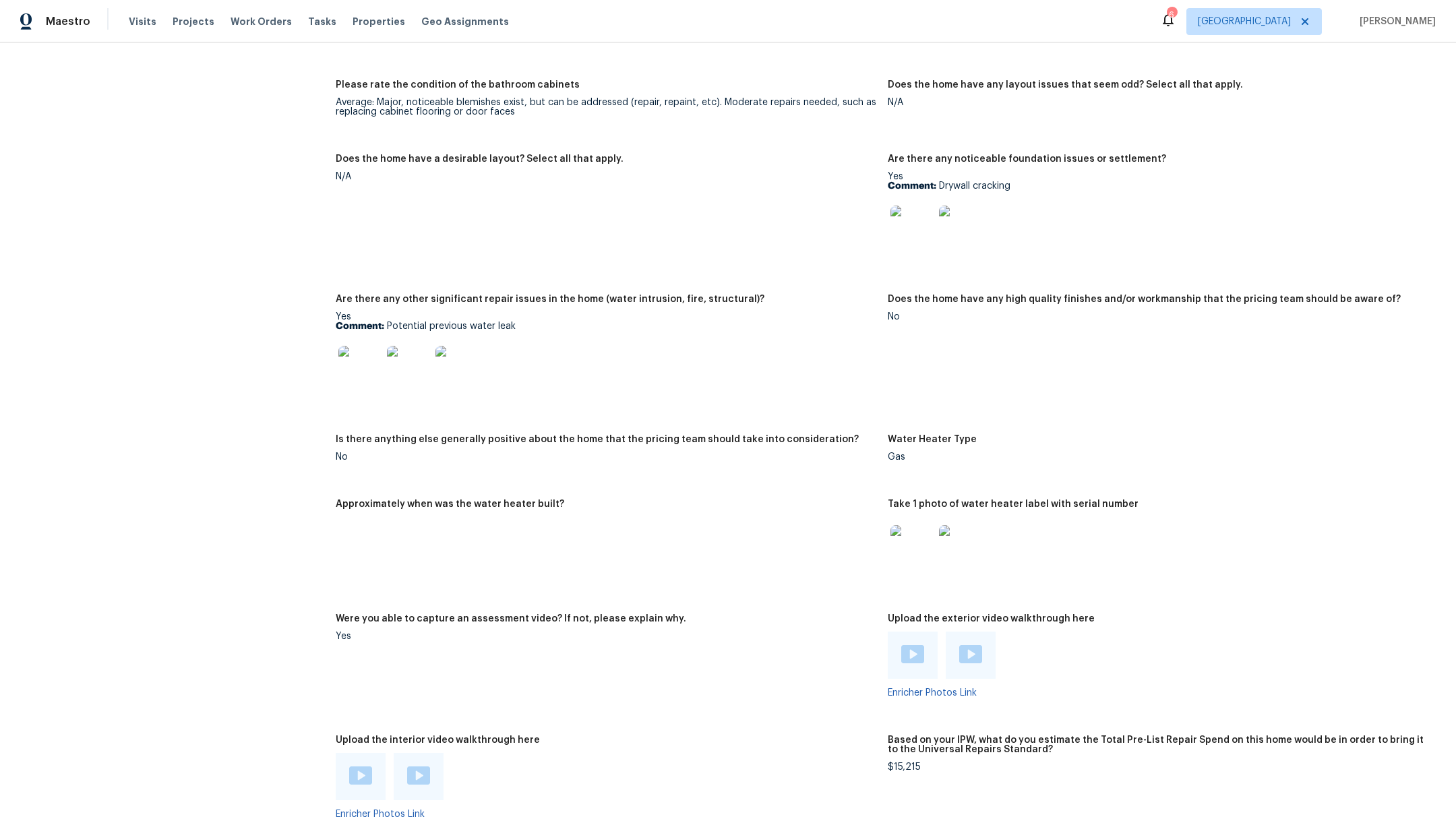
click at [903, 218] on img at bounding box center [912, 227] width 43 height 43
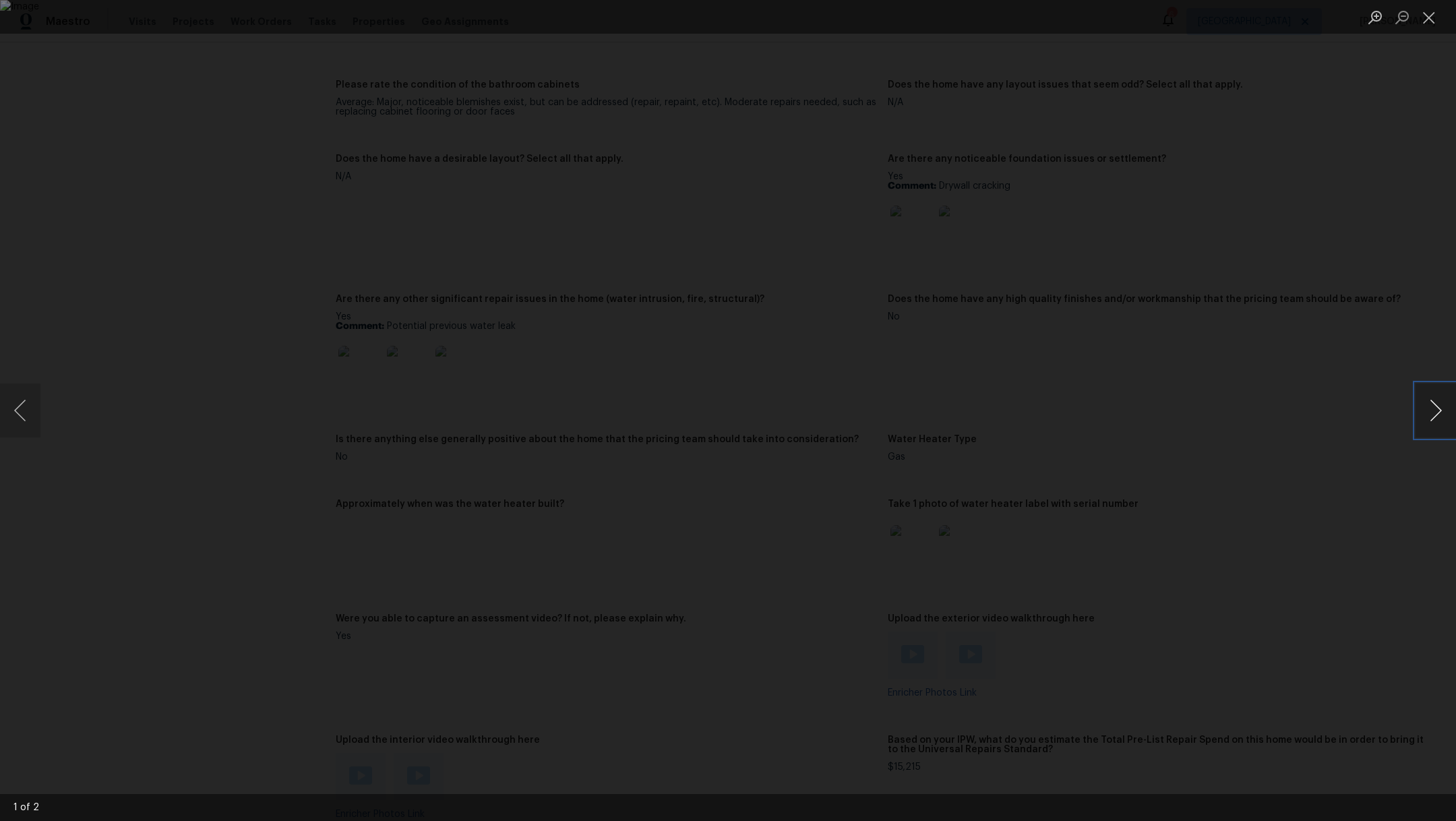
click at [1448, 421] on button "Next image" at bounding box center [1436, 411] width 41 height 54
click at [1427, 17] on button "Close lightbox" at bounding box center [1429, 17] width 27 height 23
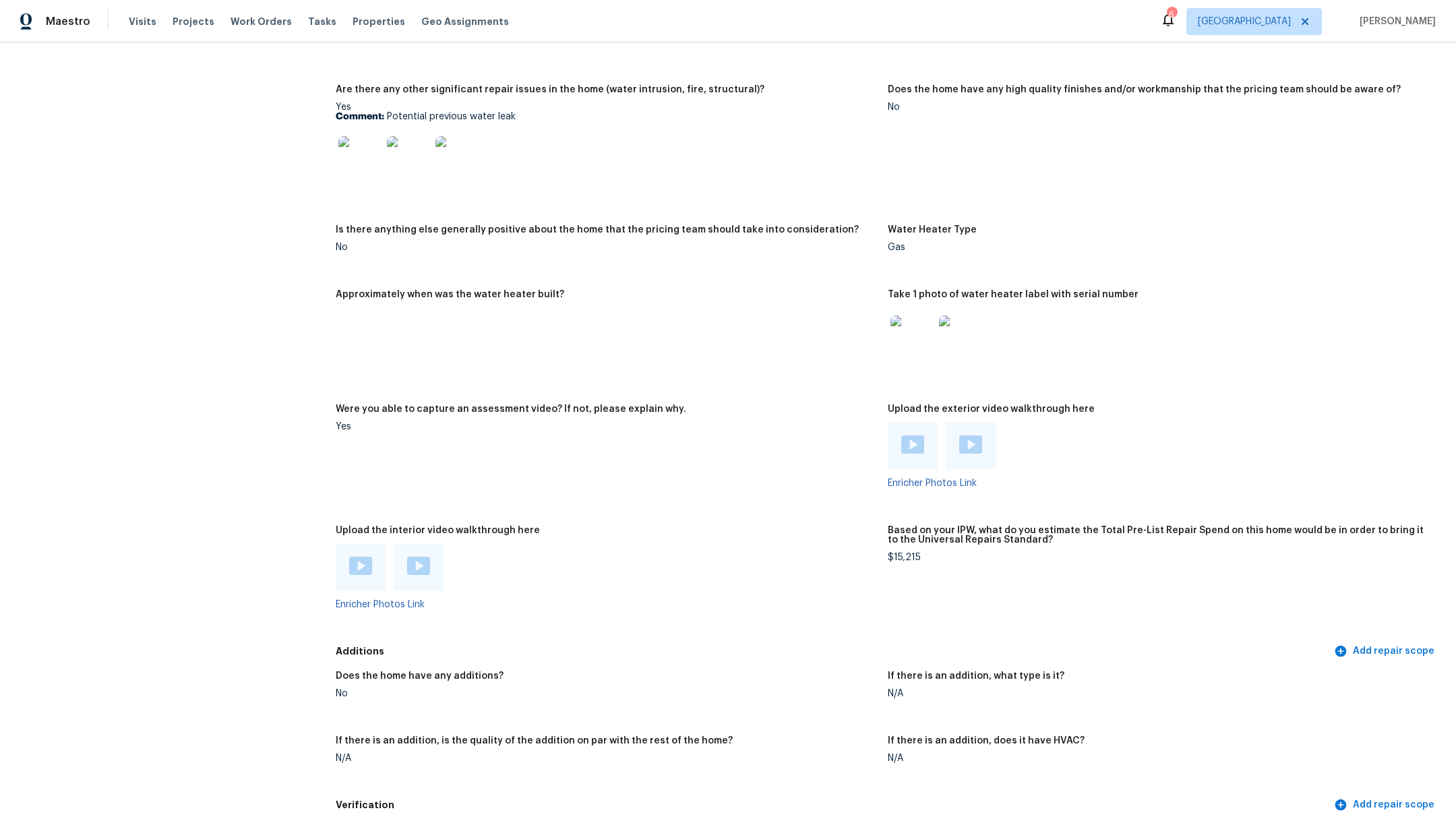
scroll to position [2224, 0]
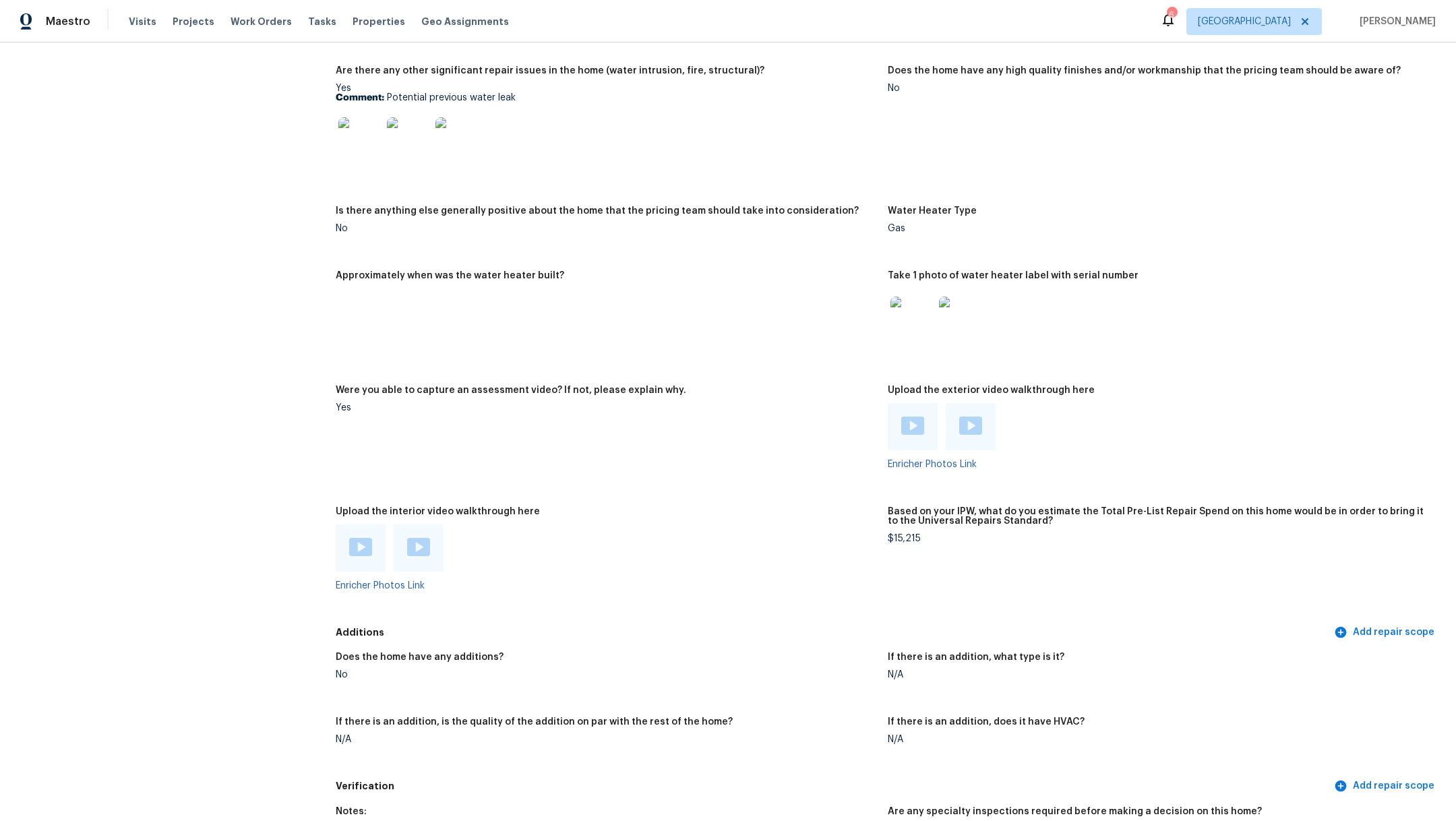
click at [349, 541] on img at bounding box center [360, 547] width 23 height 18
